Goal: Task Accomplishment & Management: Use online tool/utility

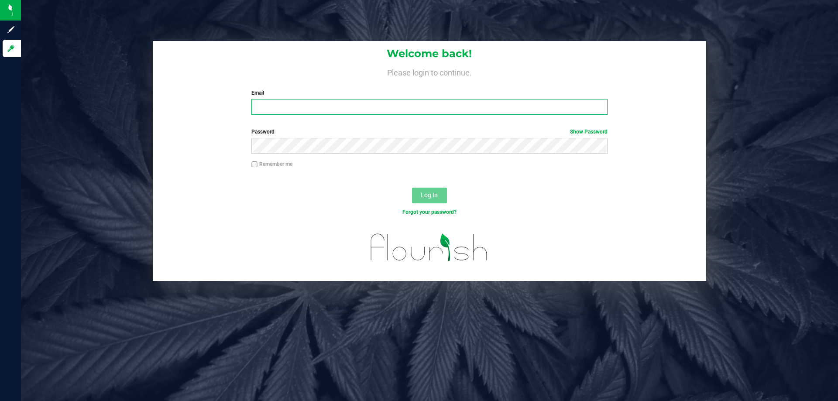
click at [346, 106] on input "Email" at bounding box center [430, 107] width 356 height 16
type input "[EMAIL_ADDRESS][DOMAIN_NAME]"
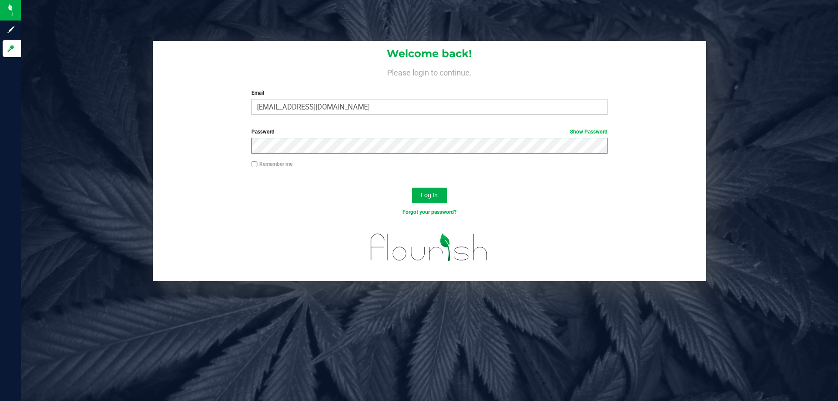
click at [412, 188] on button "Log In" at bounding box center [429, 196] width 35 height 16
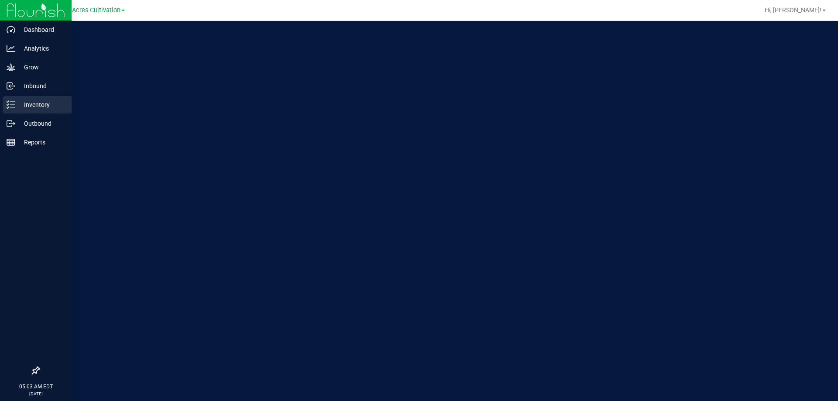
click at [26, 105] on p "Inventory" at bounding box center [41, 105] width 52 height 10
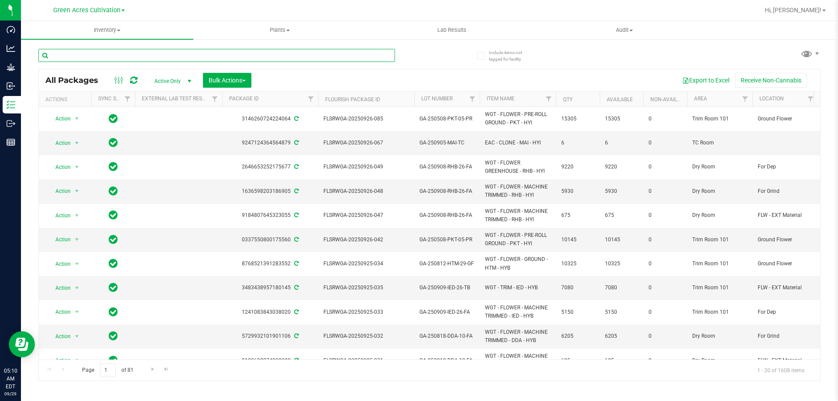
click at [246, 51] on input "text" at bounding box center [216, 55] width 357 height 13
paste input "0630-HYB-DW-01"
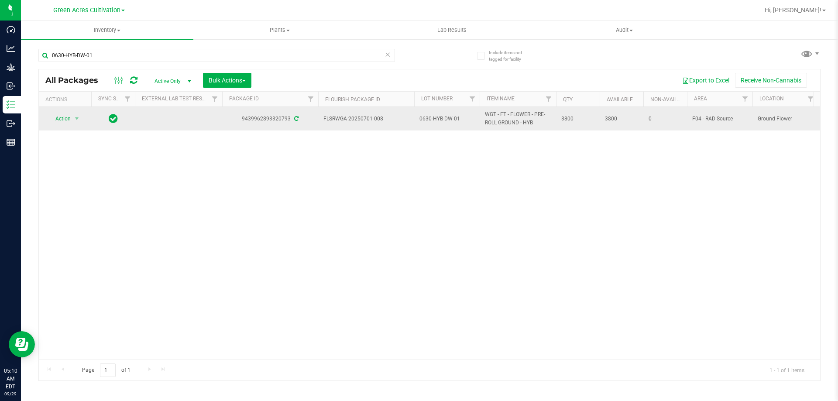
drag, startPoint x: 520, startPoint y: 124, endPoint x: 483, endPoint y: 119, distance: 37.5
click at [483, 119] on td "WGT - FT - FLOWER - PRE-ROLL GROUND - HYB" at bounding box center [518, 119] width 76 height 24
copy span "WGT - FT - FLOWER - PRE-ROLL GROUND"
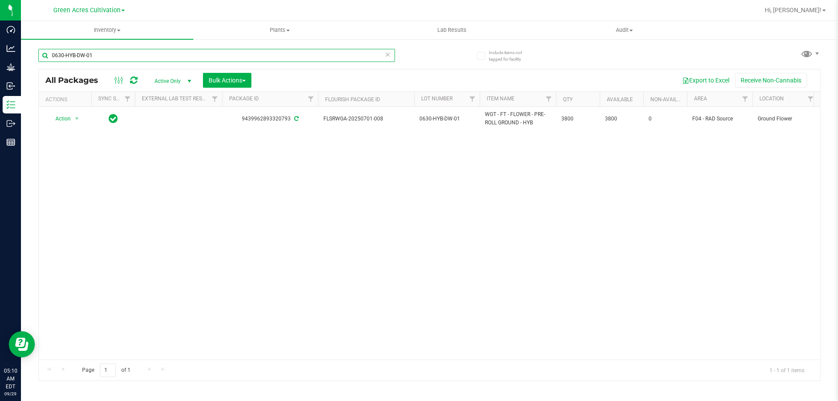
click at [308, 55] on input "0630-HYB-DW-01" at bounding box center [216, 55] width 357 height 13
paste input "WGT - FT - FLOWER - PRE-ROLL GROUND"
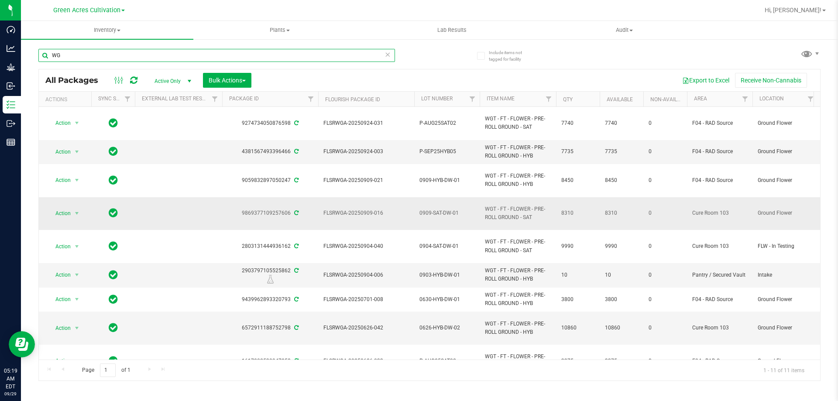
type input "W"
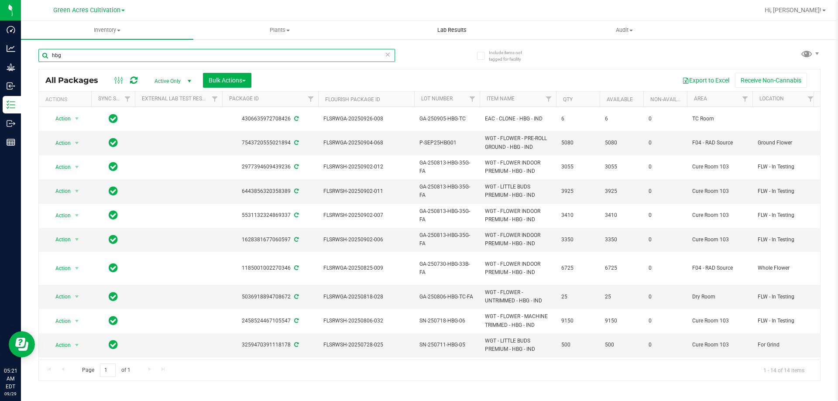
type input "hbg"
click at [170, 54] on input "hbg" at bounding box center [216, 55] width 357 height 13
click at [251, 81] on button "Bulk Actions" at bounding box center [227, 80] width 48 height 15
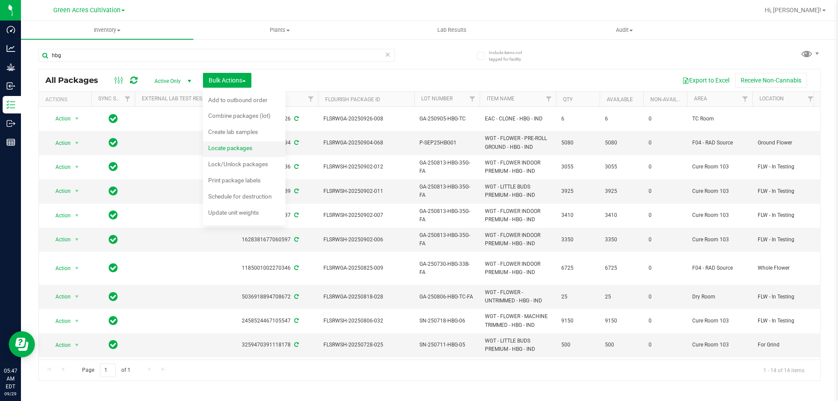
click at [235, 146] on span "Locate packages" at bounding box center [230, 148] width 44 height 7
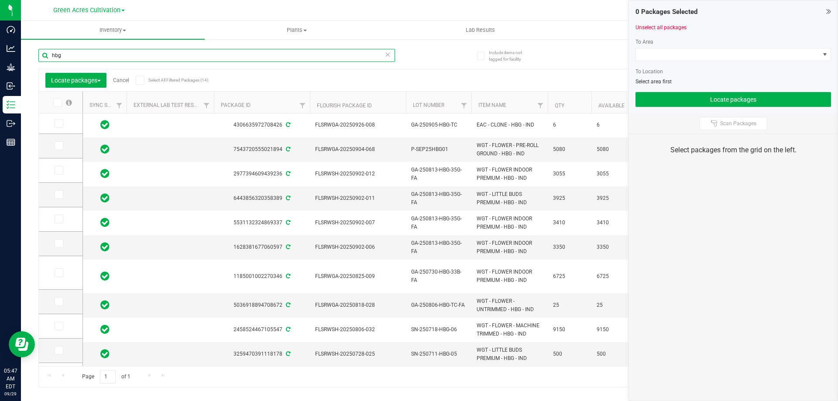
click at [346, 54] on input "hbg" at bounding box center [216, 55] width 357 height 13
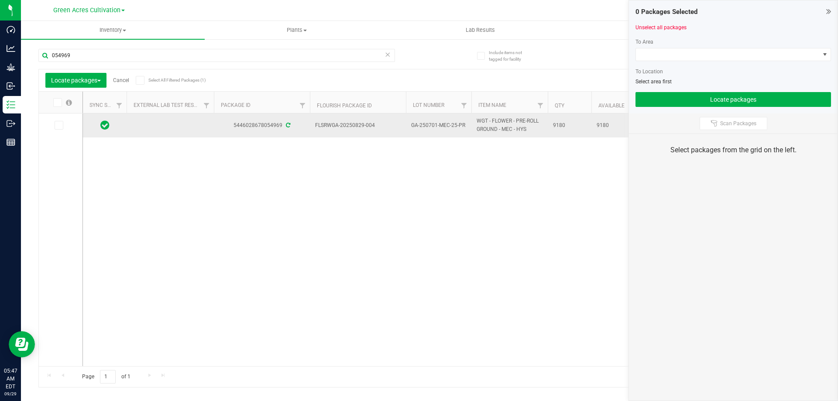
drag, startPoint x: 316, startPoint y: 123, endPoint x: 566, endPoint y: 123, distance: 250.2
copy tr "FLSRWGA-20250829-004 GA-250701-MEC-25-PR WGT - FLOWER - PRE-ROLL GROUND - MEC -…"
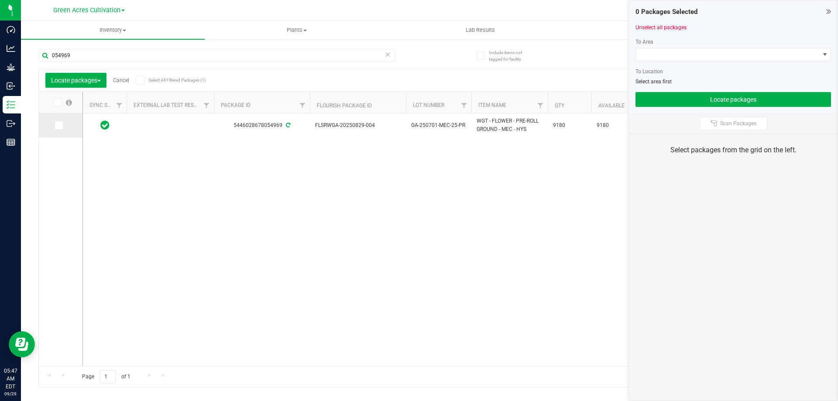
click at [57, 125] on icon at bounding box center [58, 125] width 6 height 0
click at [0, 0] on input "checkbox" at bounding box center [0, 0] width 0 height 0
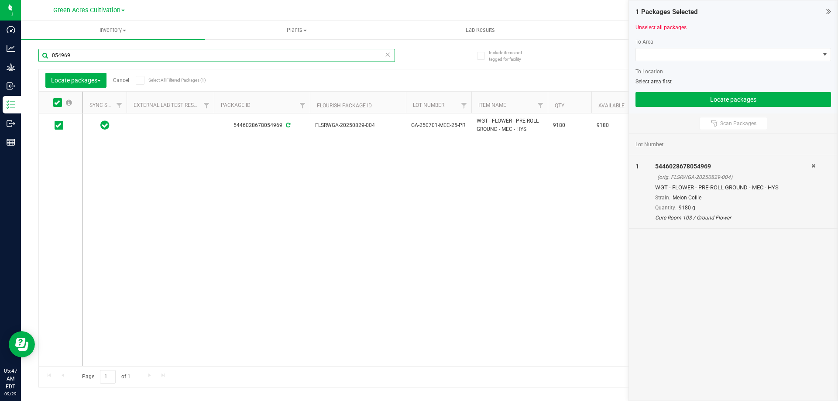
click at [80, 56] on input "054969" at bounding box center [216, 55] width 357 height 13
click at [56, 99] on span at bounding box center [57, 102] width 9 height 9
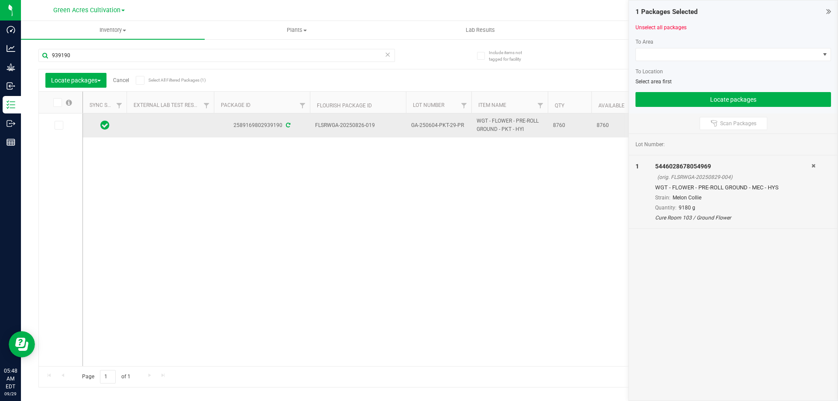
drag, startPoint x: 315, startPoint y: 122, endPoint x: 577, endPoint y: 136, distance: 261.9
copy tr "FLSRWGA-20250826-019 GA-250604-PKT-29-PR WGT - FLOWER - PRE-ROLL GROUND - PKT -…"
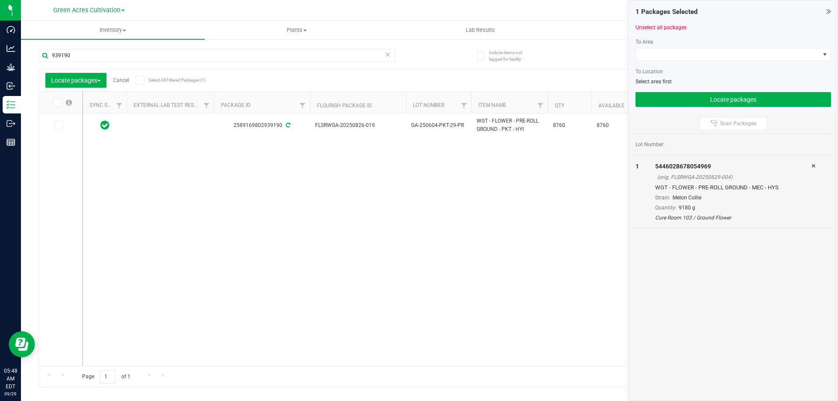
click at [57, 103] on icon at bounding box center [57, 103] width 6 height 0
click at [0, 0] on input "checkbox" at bounding box center [0, 0] width 0 height 0
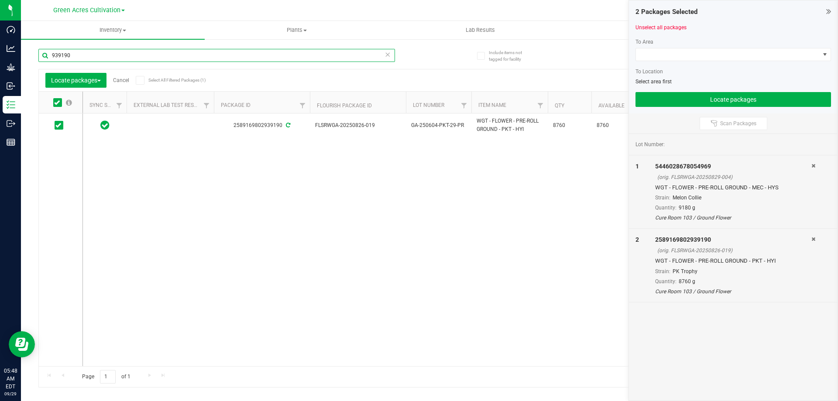
click at [86, 52] on input "939190" at bounding box center [216, 55] width 357 height 13
type input "008464"
click at [59, 103] on icon at bounding box center [57, 103] width 6 height 0
click at [0, 0] on input "checkbox" at bounding box center [0, 0] width 0 height 0
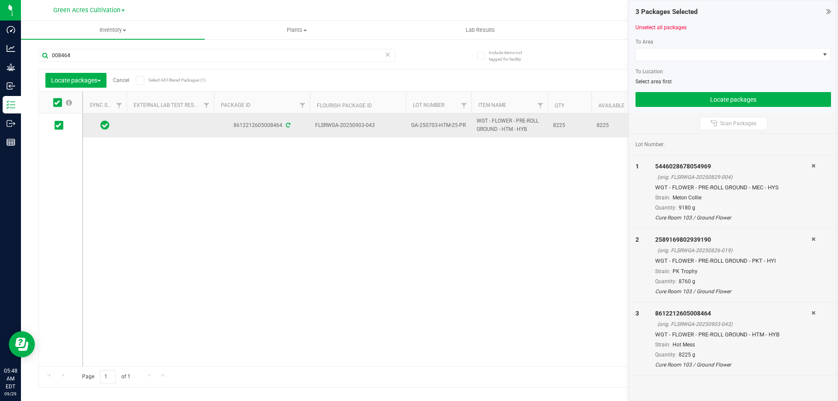
drag, startPoint x: 316, startPoint y: 125, endPoint x: 573, endPoint y: 122, distance: 257.2
copy tr "FLSRWGA-20250903-043 GA-250703-HTM-25-PR WGT - FLOWER - PRE-ROLL GROUND - HTM -…"
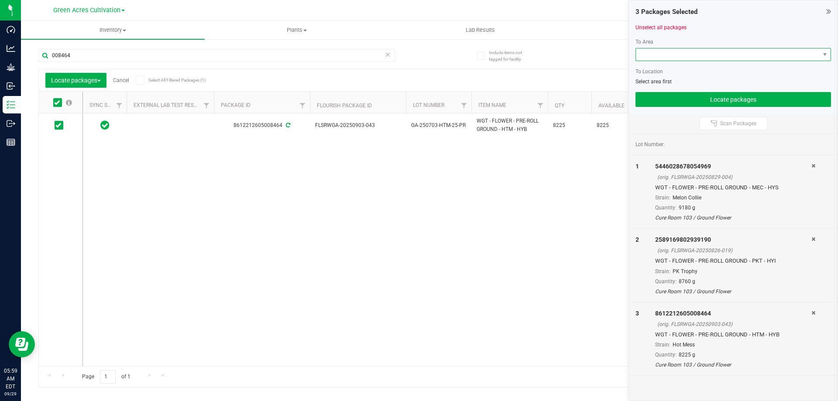
click at [744, 53] on span at bounding box center [728, 54] width 184 height 12
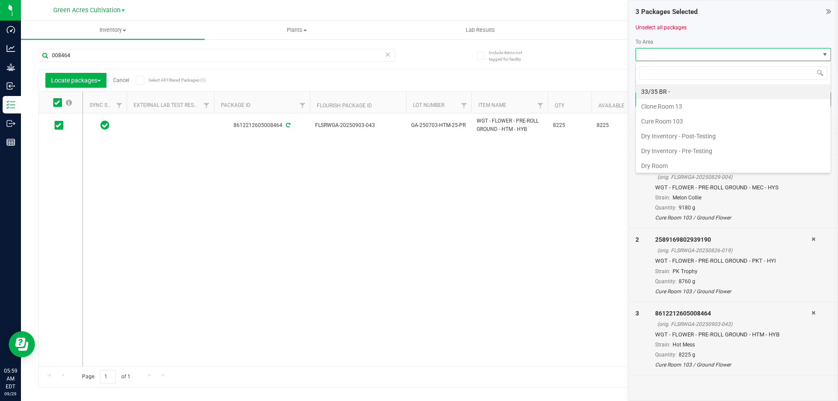
scroll to position [13, 196]
type input "F"
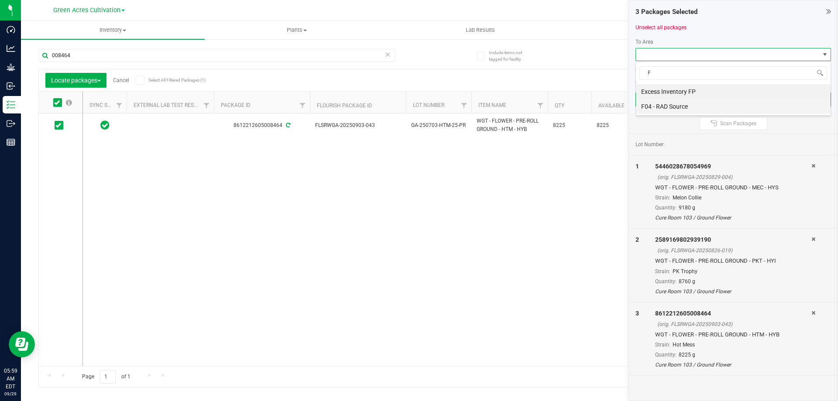
click at [660, 105] on li "F04 - RAD Source" at bounding box center [733, 106] width 195 height 15
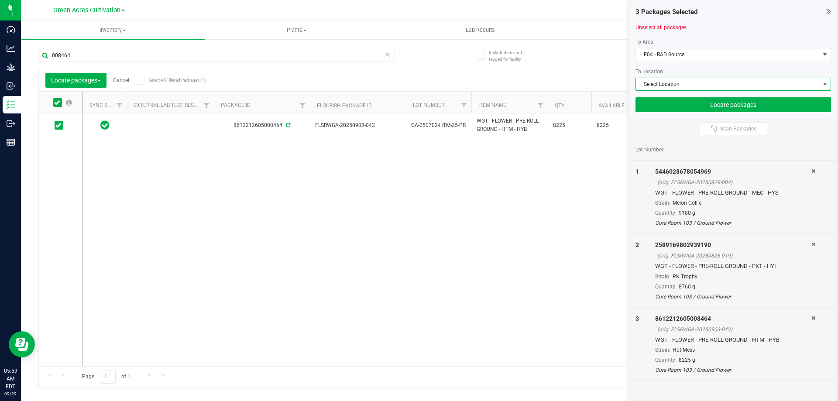
click at [658, 86] on span "Select Location" at bounding box center [728, 84] width 184 height 12
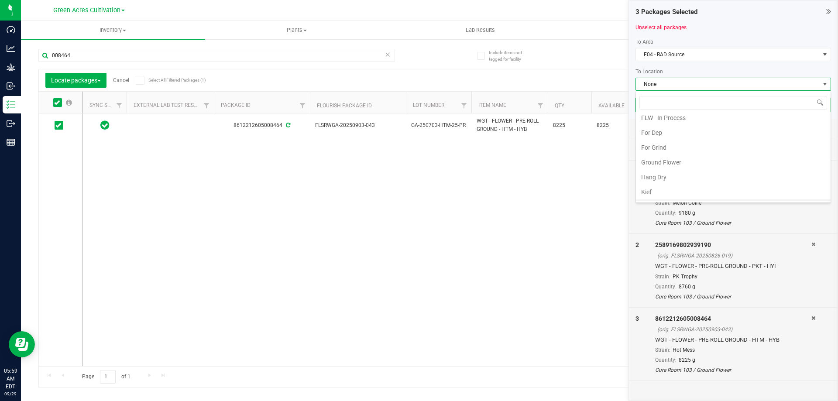
scroll to position [62, 0]
click at [665, 179] on li "Ground Flower" at bounding box center [733, 178] width 195 height 15
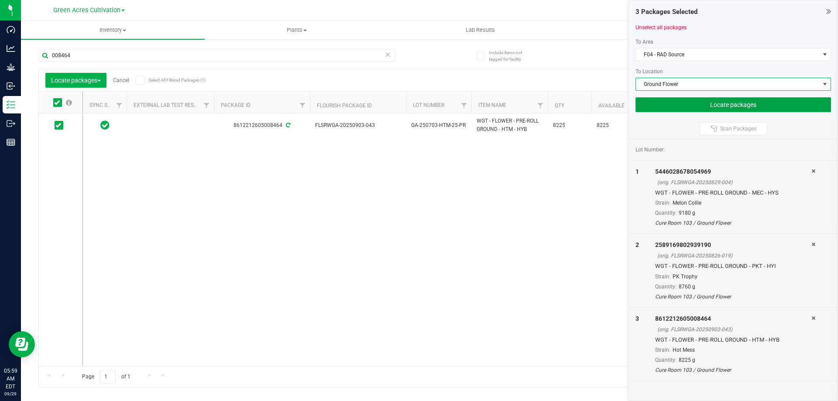
click at [694, 105] on button "Locate packages" at bounding box center [734, 104] width 196 height 15
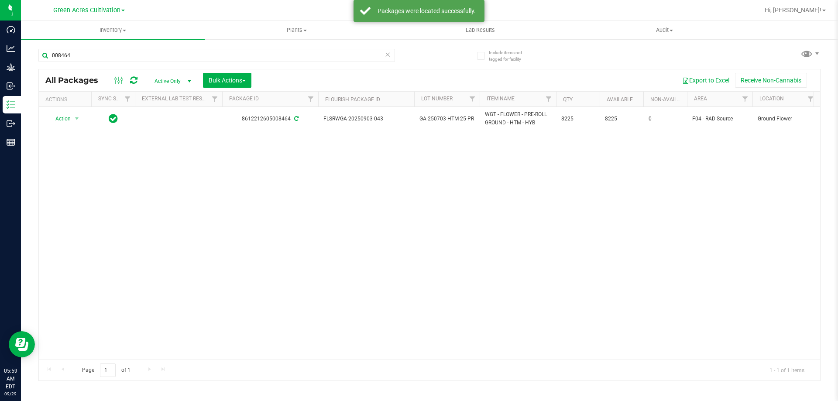
click at [387, 55] on icon at bounding box center [388, 54] width 6 height 10
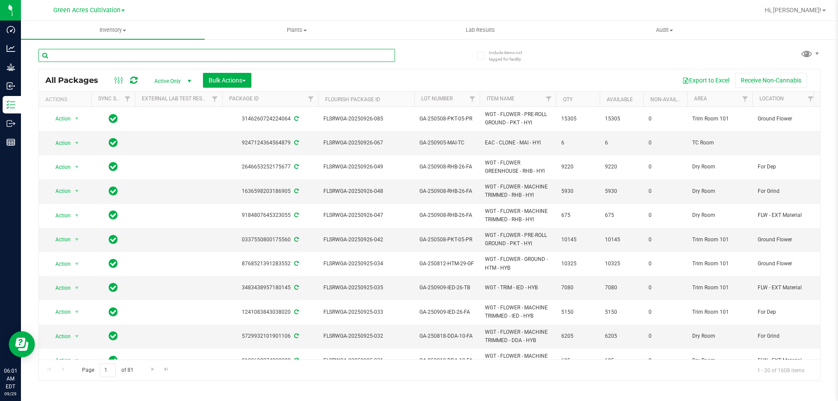
click at [335, 49] on input "text" at bounding box center [216, 55] width 357 height 13
click at [249, 80] on button "Bulk Actions" at bounding box center [227, 80] width 48 height 15
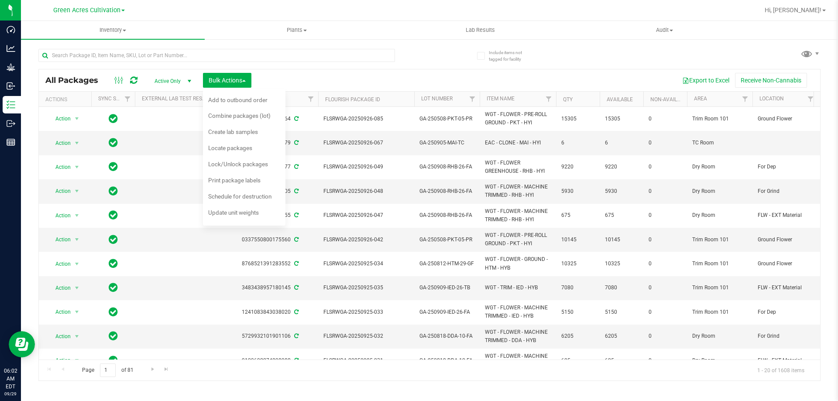
click at [310, 80] on div "Export to Excel Receive Non-Cannabis" at bounding box center [536, 80] width 556 height 15
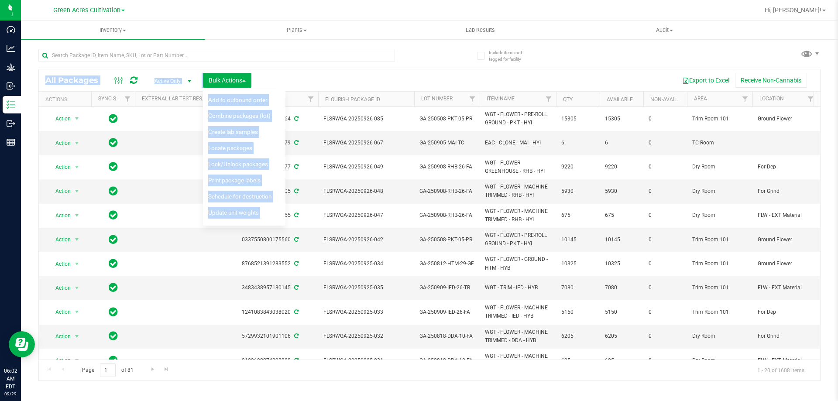
click at [340, 68] on div "All Packages Active Only Active Only Lab Samples Locked All External Internal B…" at bounding box center [429, 211] width 782 height 341
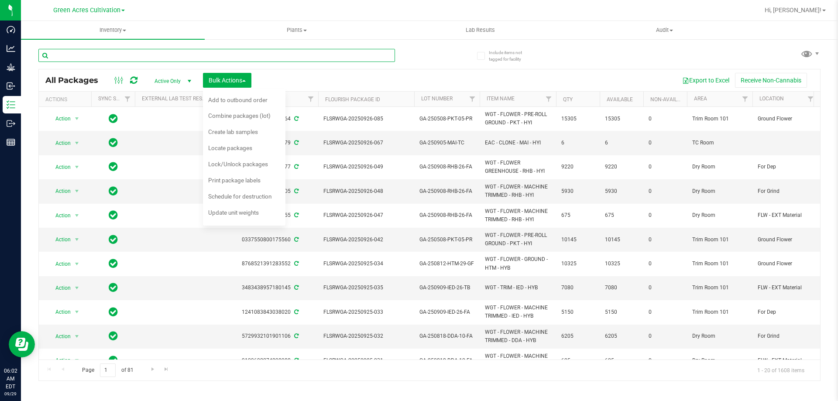
click at [345, 59] on input "text" at bounding box center [216, 55] width 357 height 13
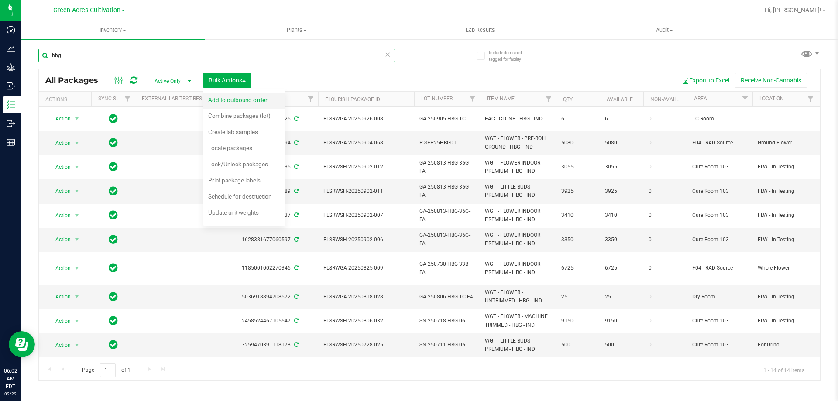
type input "hbg"
click at [261, 99] on span "Add to outbound order" at bounding box center [237, 100] width 59 height 7
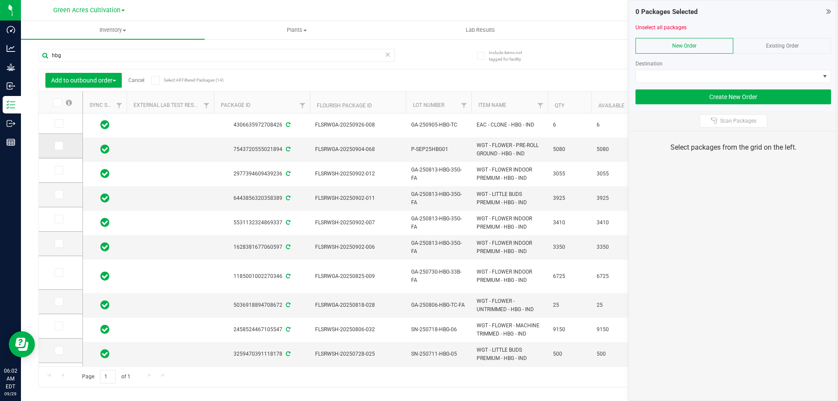
click at [58, 146] on icon at bounding box center [58, 146] width 6 height 0
click at [0, 0] on input "checkbox" at bounding box center [0, 0] width 0 height 0
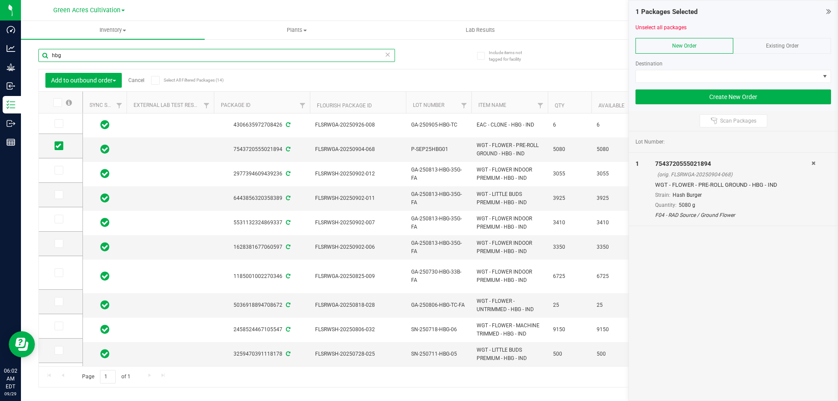
click at [307, 49] on input "hbg" at bounding box center [216, 55] width 357 height 13
click at [306, 49] on input "hbg" at bounding box center [216, 55] width 357 height 13
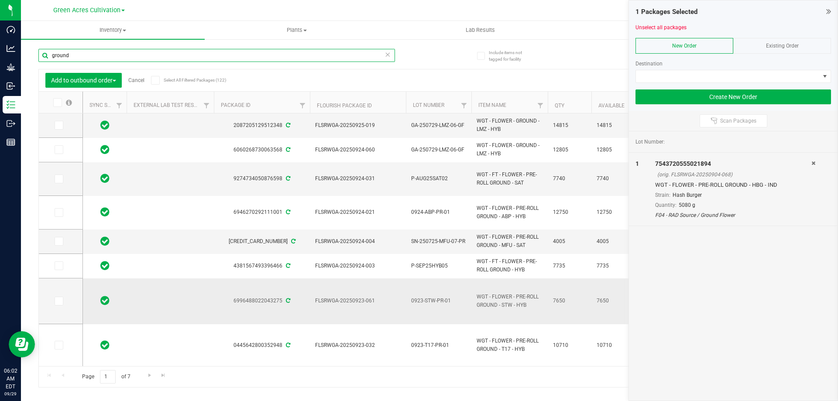
scroll to position [87, 0]
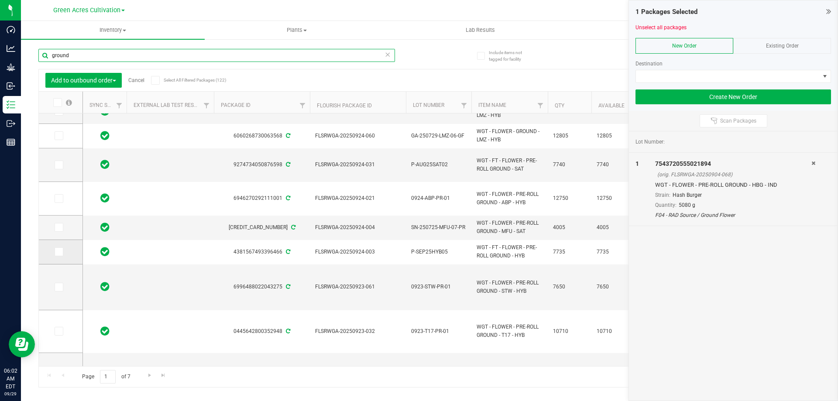
type input "ground"
click at [56, 252] on icon at bounding box center [58, 252] width 6 height 0
click at [0, 0] on input "checkbox" at bounding box center [0, 0] width 0 height 0
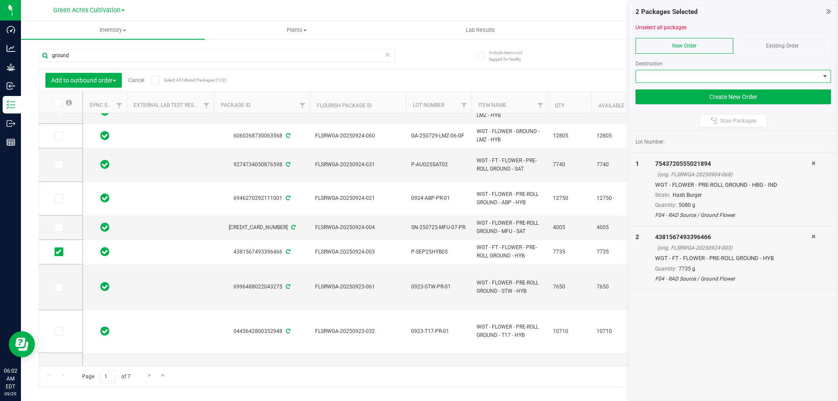
click at [655, 72] on span at bounding box center [728, 76] width 184 height 12
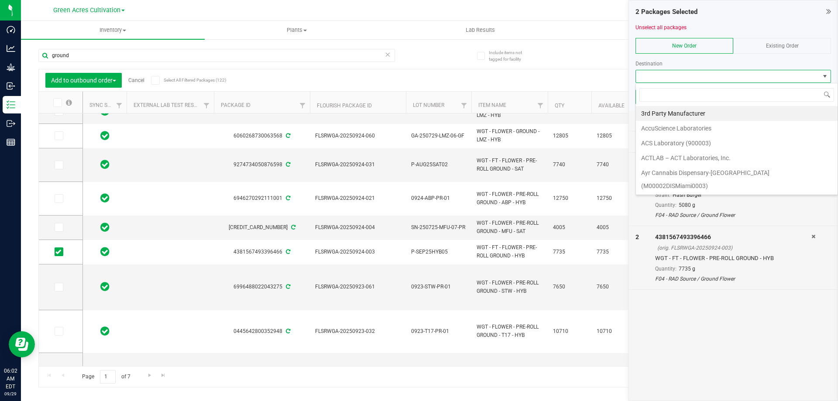
scroll to position [13, 196]
type input "gre"
click at [689, 112] on li "Green Acres Manufacturing" at bounding box center [737, 113] width 202 height 15
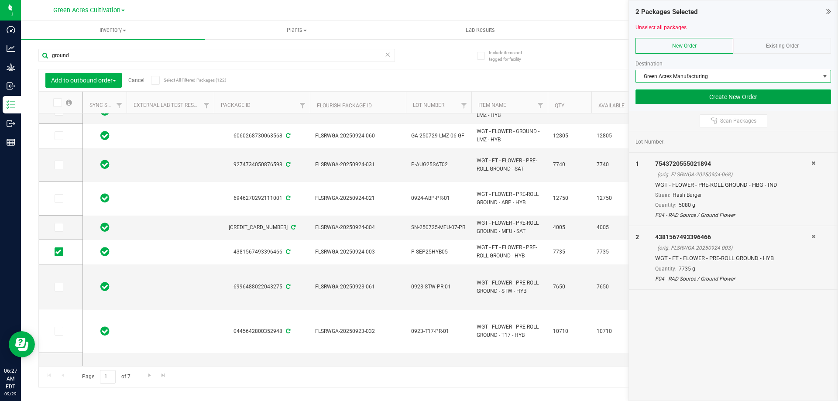
click at [720, 97] on button "Create New Order" at bounding box center [734, 97] width 196 height 15
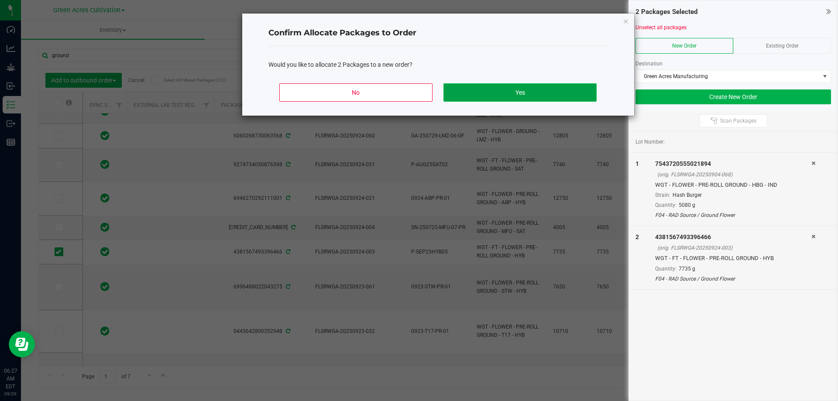
click at [486, 101] on button "Yes" at bounding box center [520, 92] width 153 height 18
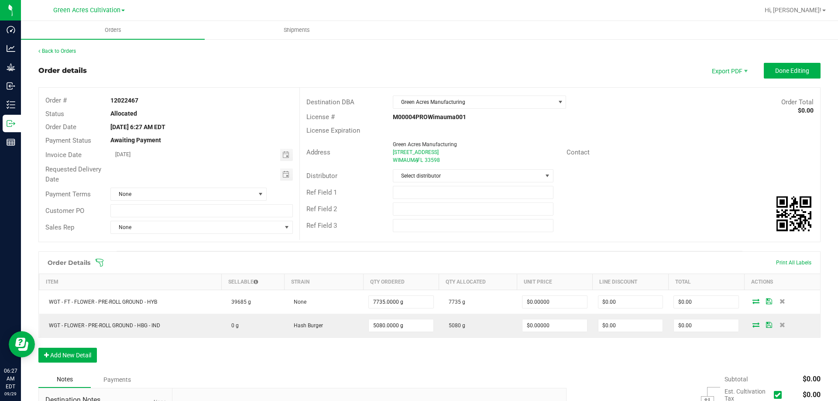
click at [120, 100] on strong "12022467" at bounding box center [124, 100] width 28 height 7
copy strong "12022467"
click at [295, 28] on span "Shipments" at bounding box center [297, 30] width 50 height 8
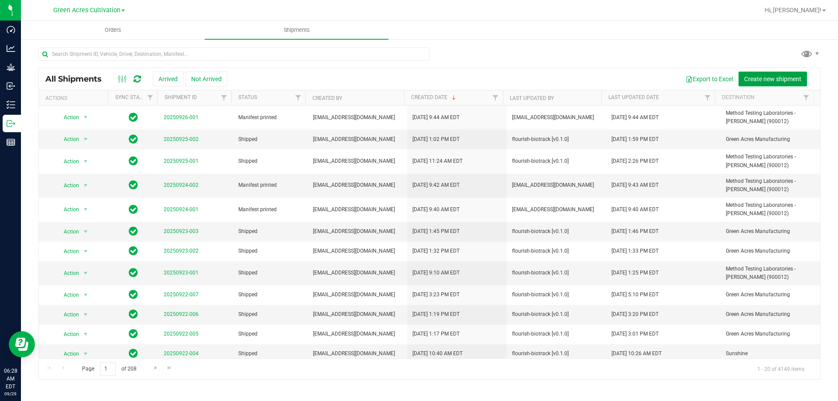
click at [749, 76] on span "Create new shipment" at bounding box center [773, 79] width 57 height 7
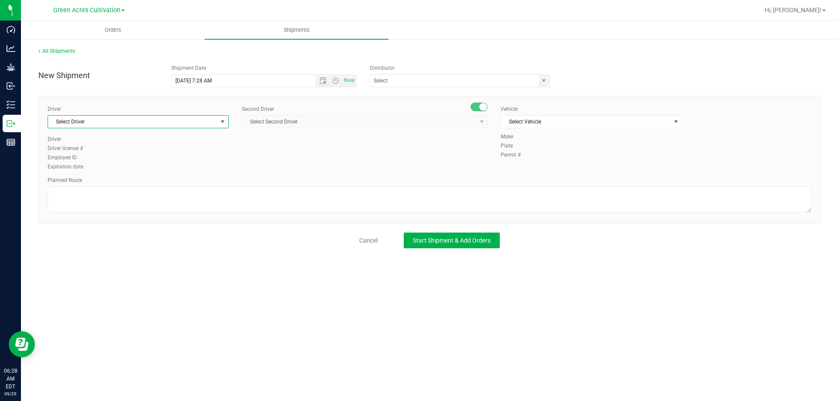
click at [183, 117] on span "Select Driver" at bounding box center [132, 122] width 169 height 12
click at [97, 158] on li "BT Driver1" at bounding box center [138, 158] width 180 height 13
type input "bt"
click at [294, 125] on span "Select Second Driver" at bounding box center [359, 122] width 234 height 12
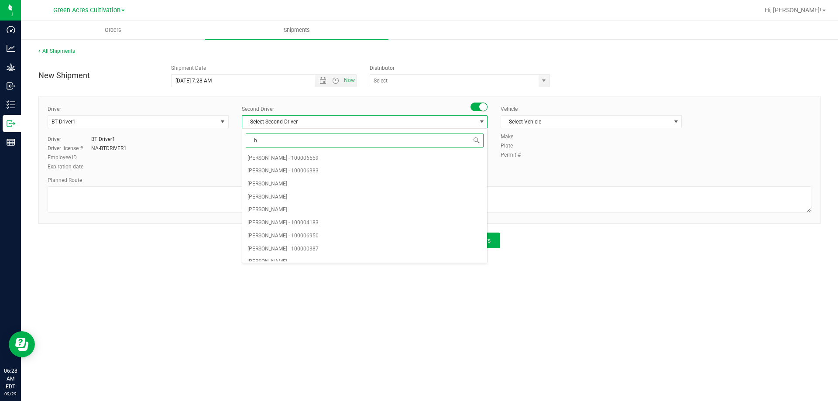
type input "bt"
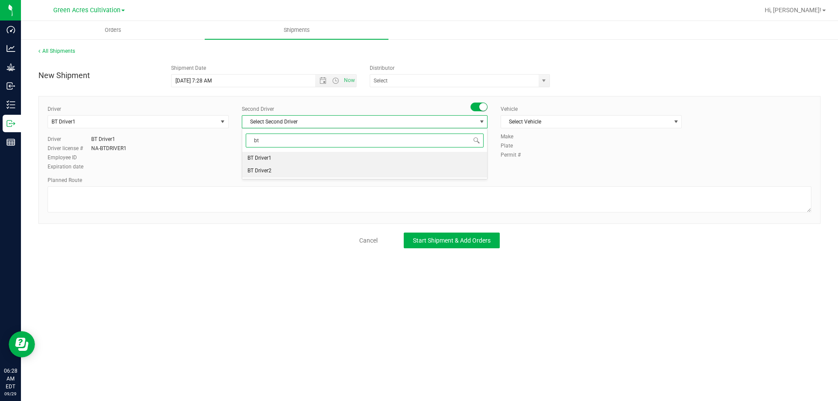
click at [269, 172] on span "BT Driver2" at bounding box center [260, 170] width 24 height 11
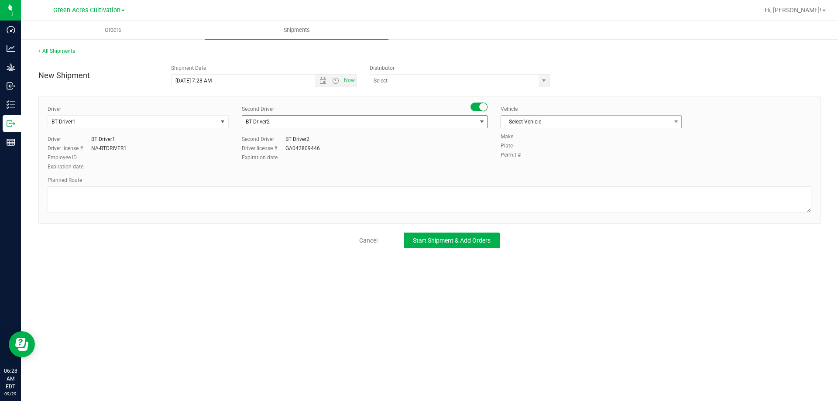
click at [593, 128] on span "Select Vehicle" at bounding box center [591, 121] width 181 height 13
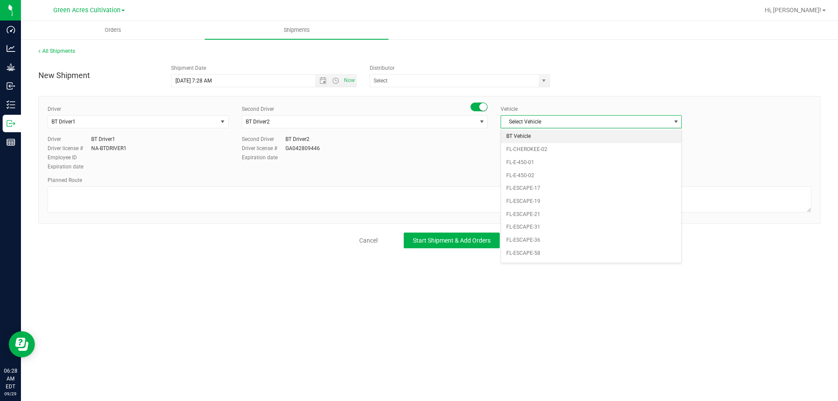
click at [521, 137] on li "BT Vehicle" at bounding box center [591, 136] width 180 height 13
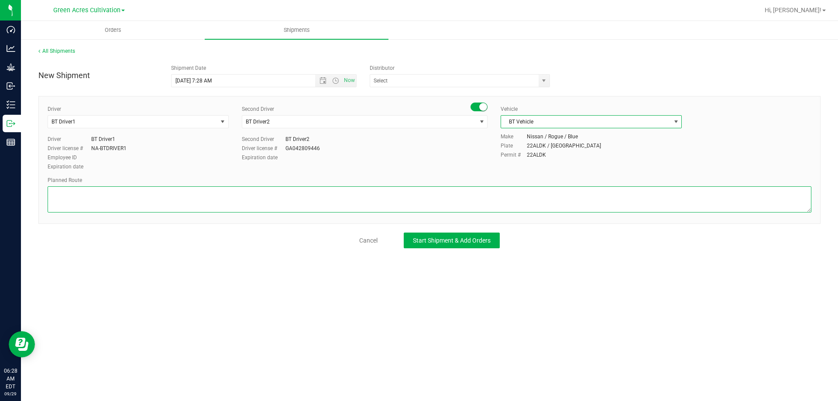
click at [472, 189] on textarea at bounding box center [430, 199] width 764 height 26
type textarea "from cultivation to packaging"
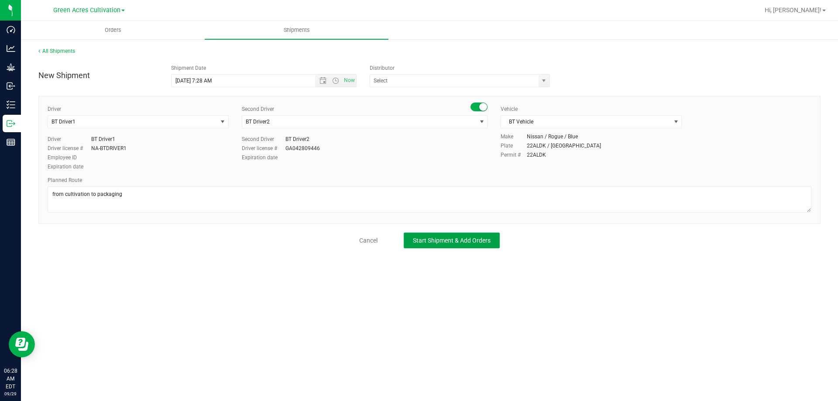
click at [447, 241] on span "Start Shipment & Add Orders" at bounding box center [452, 240] width 78 height 7
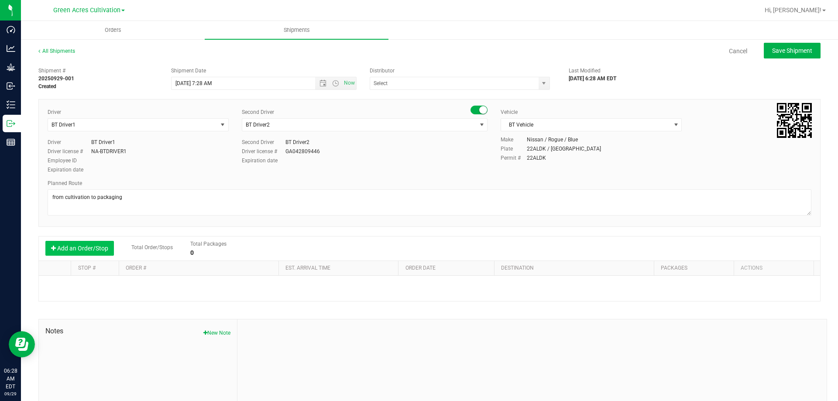
click at [84, 250] on button "Add an Order/Stop" at bounding box center [79, 248] width 69 height 15
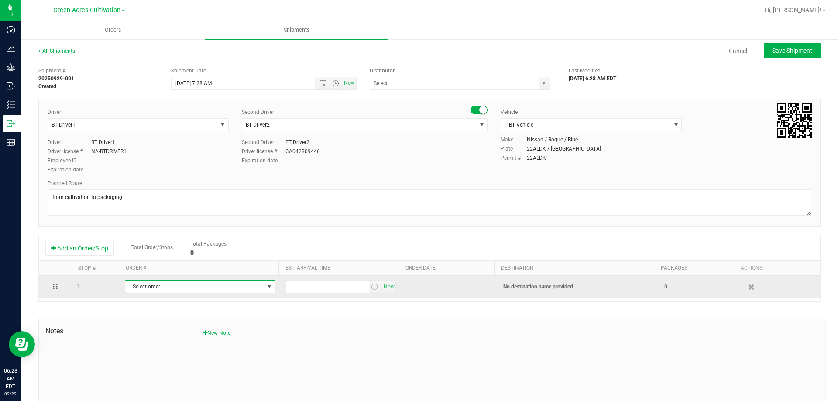
click at [160, 285] on span "Select order" at bounding box center [194, 287] width 139 height 12
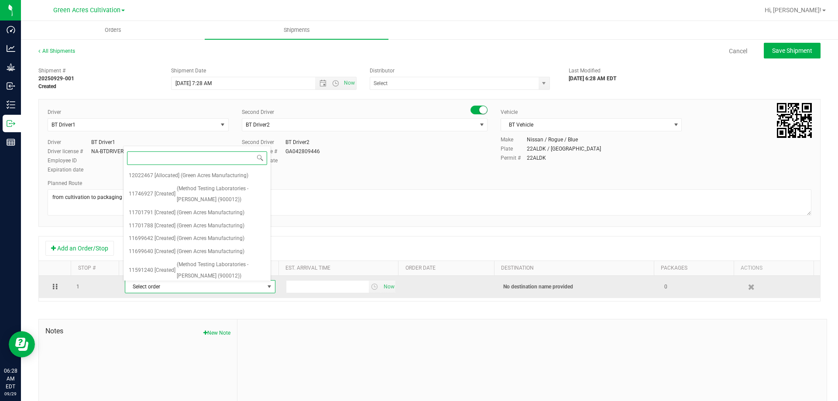
paste input "12022467"
type input "12022467"
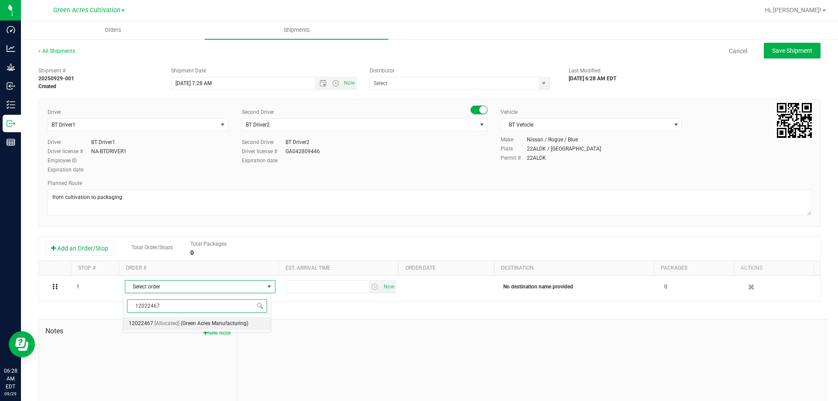
click at [200, 322] on span "(Green Acres Manufacturing)" at bounding box center [215, 323] width 68 height 11
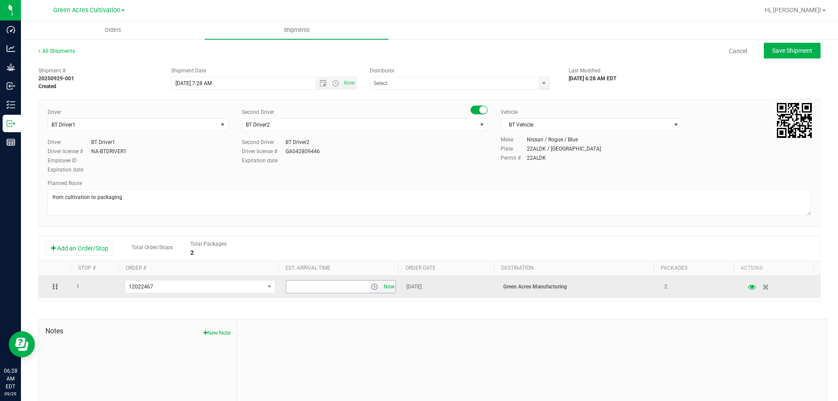
click at [382, 286] on span "Now" at bounding box center [389, 287] width 15 height 13
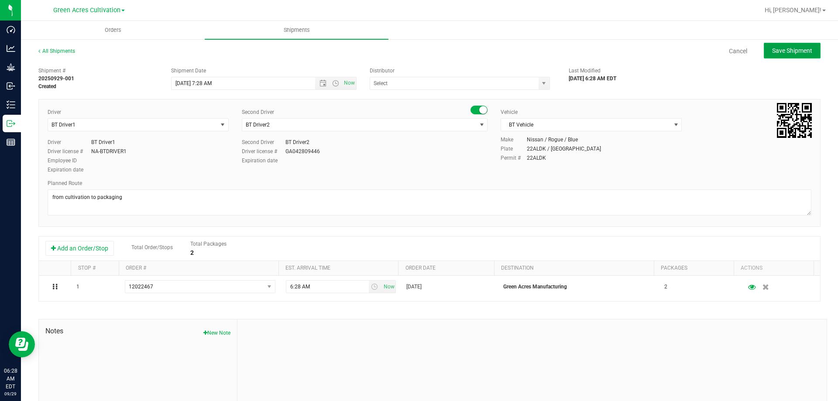
click at [795, 48] on span "Save Shipment" at bounding box center [792, 50] width 40 height 7
type input "[DATE] 11:28 AM"
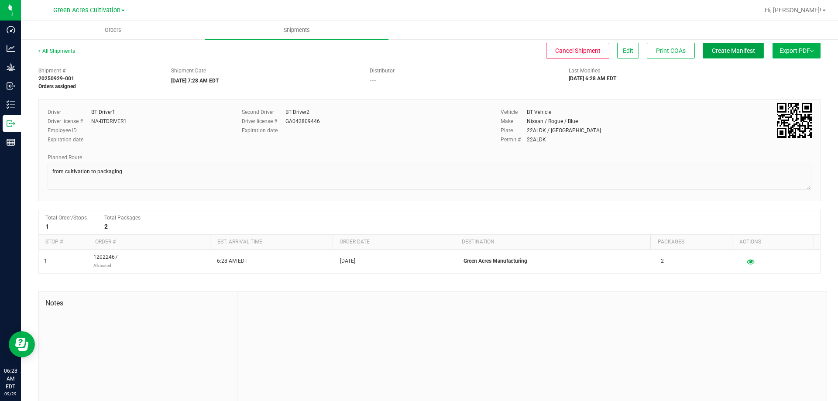
click at [728, 55] on button "Create Manifest" at bounding box center [733, 51] width 61 height 16
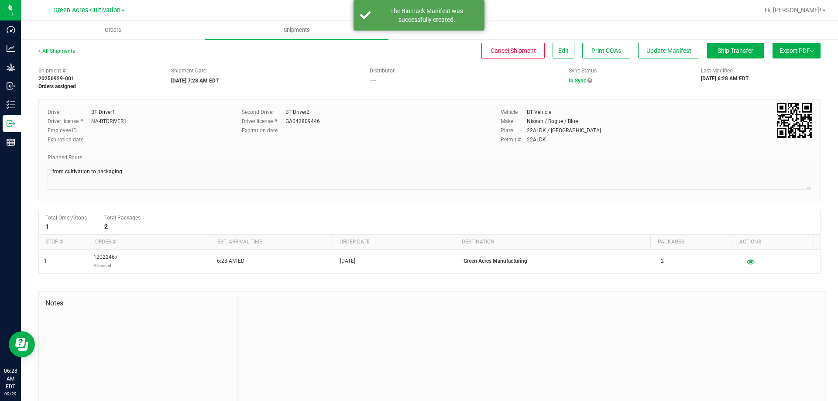
click at [791, 52] on span "Export PDF" at bounding box center [797, 50] width 34 height 7
click at [790, 67] on span "Manifest by Package ID" at bounding box center [783, 70] width 55 height 6
